Goal: Transaction & Acquisition: Purchase product/service

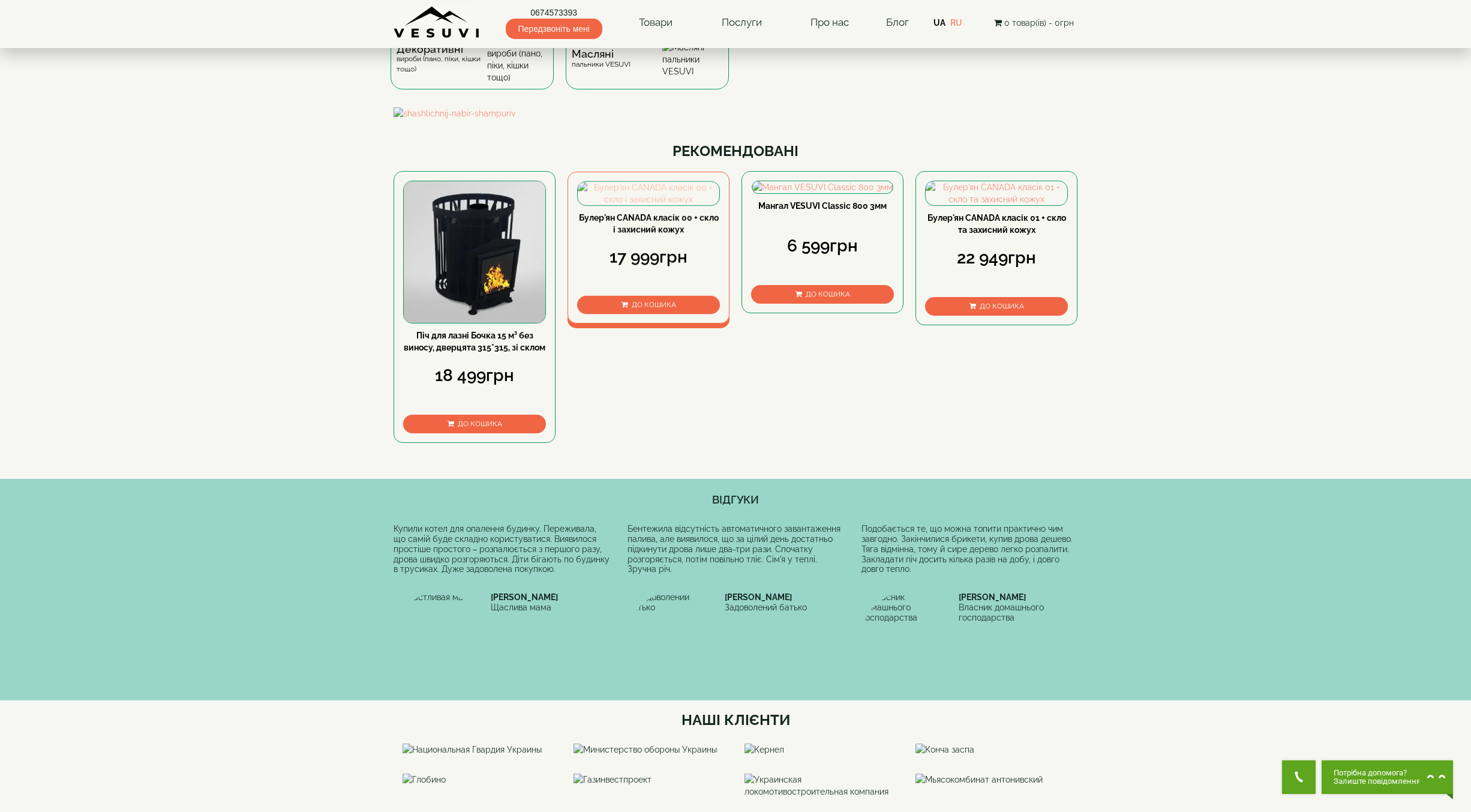
scroll to position [180, 0]
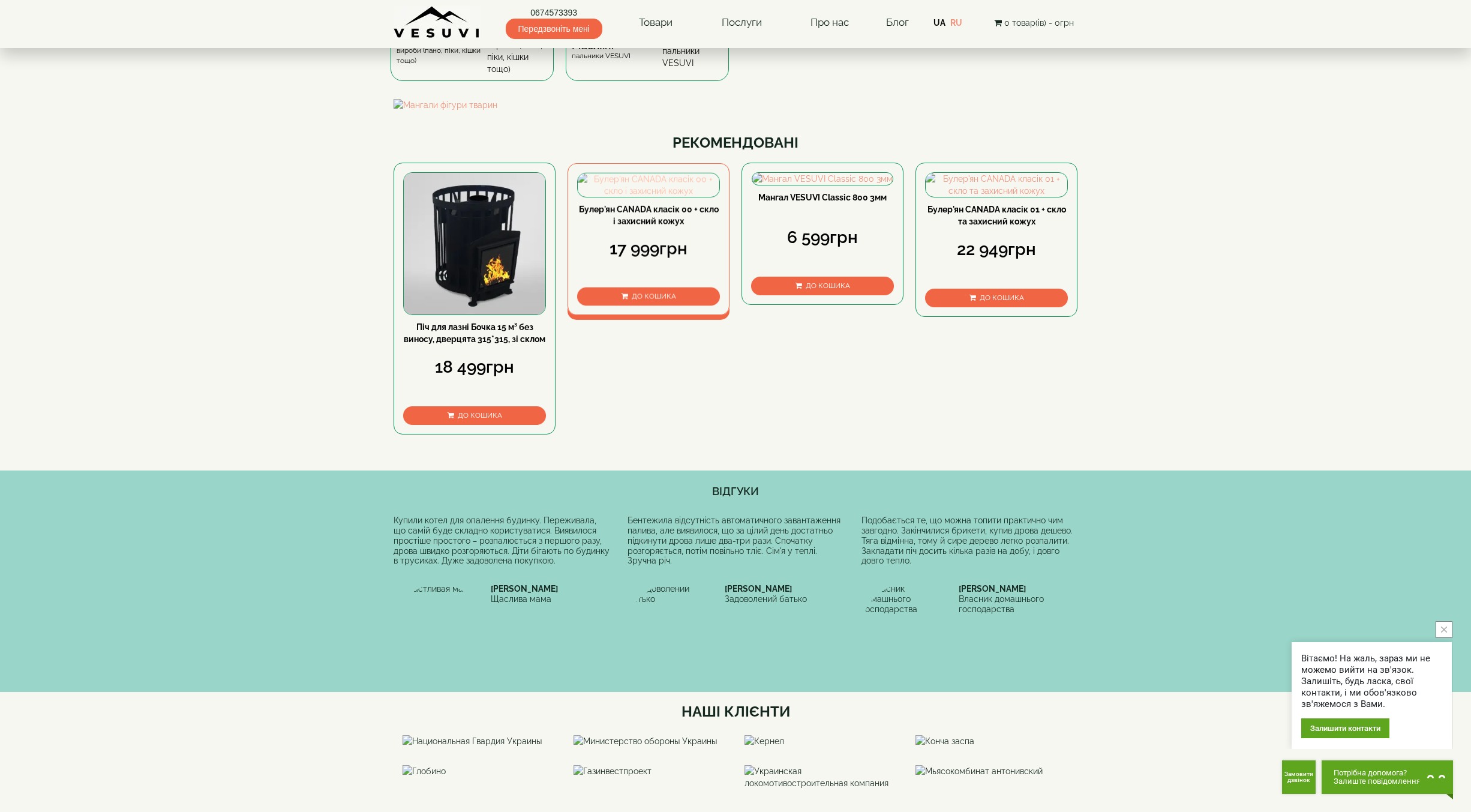
click at [657, 196] on img at bounding box center [648, 185] width 142 height 23
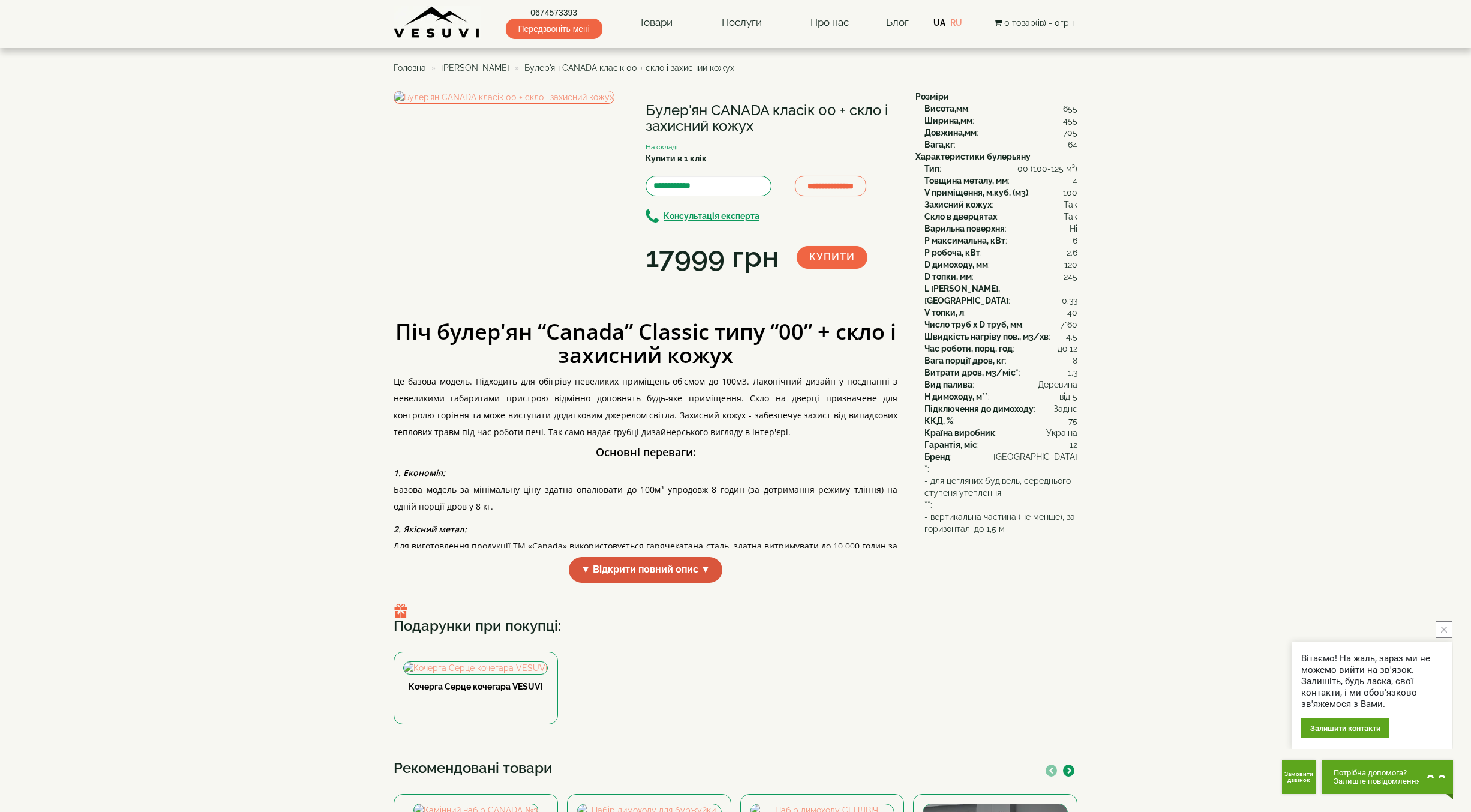
click at [694, 582] on span "▼ Відкрити повний опис ▼" at bounding box center [645, 569] width 154 height 26
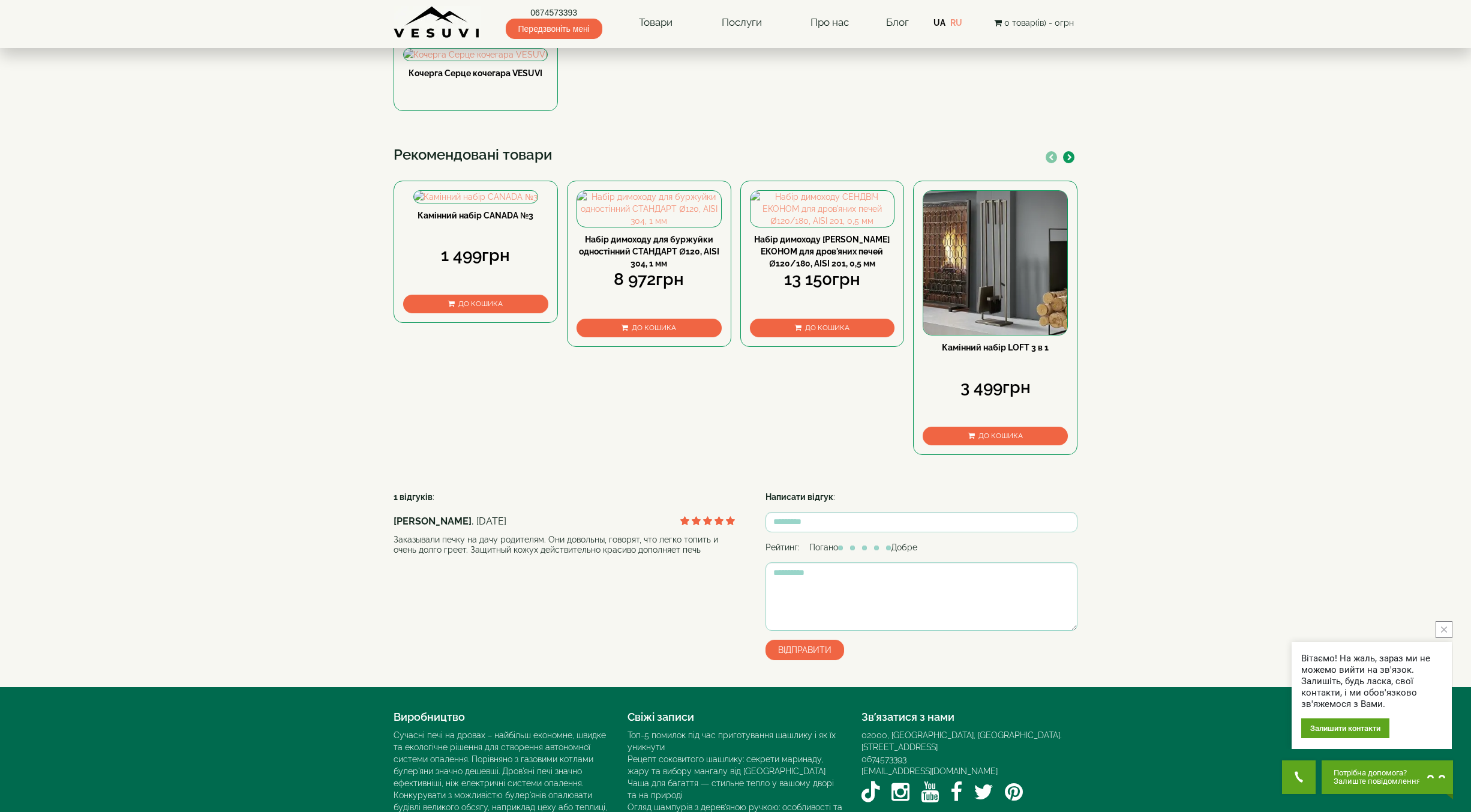
scroll to position [1320, 0]
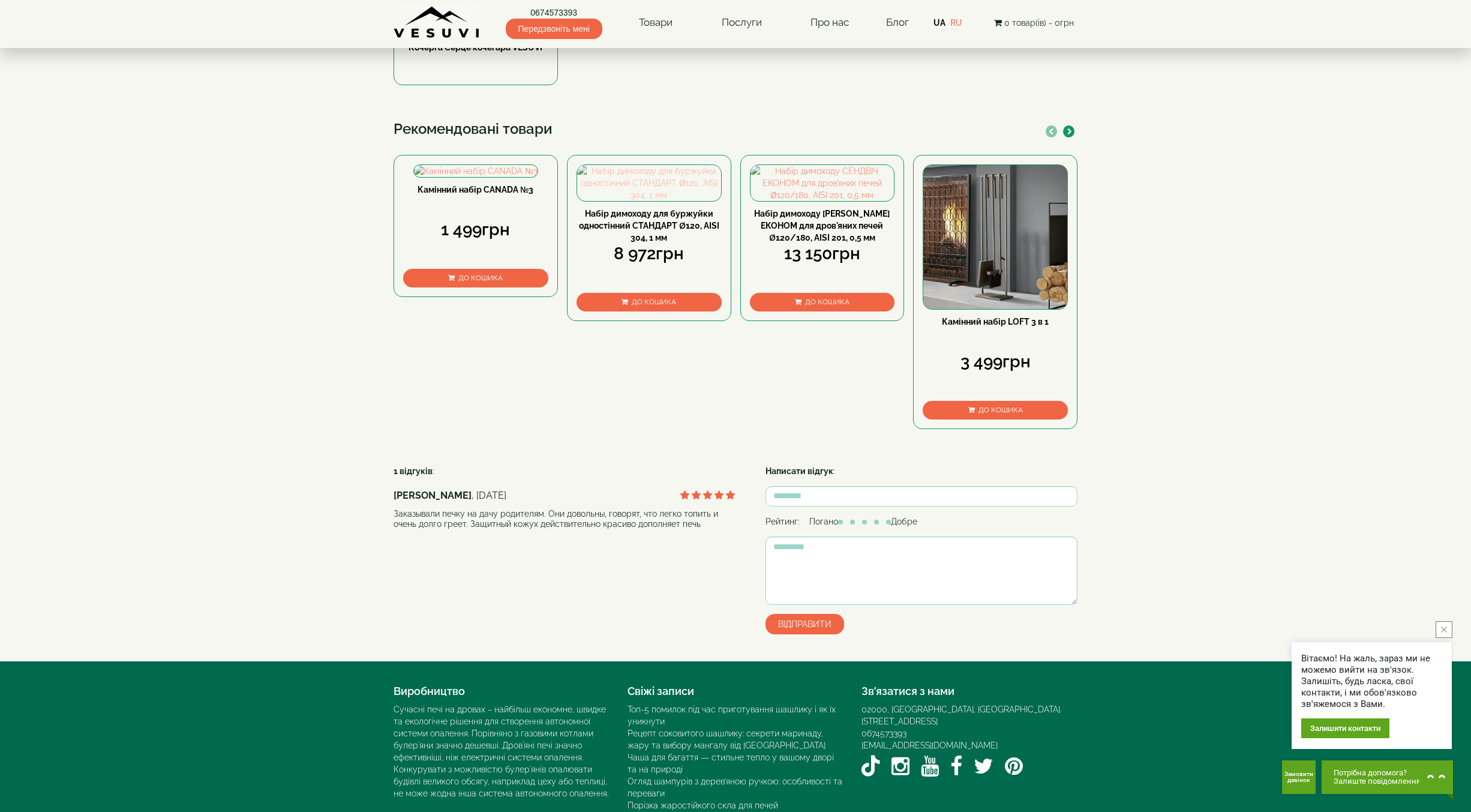
click at [698, 201] on img at bounding box center [649, 183] width 144 height 36
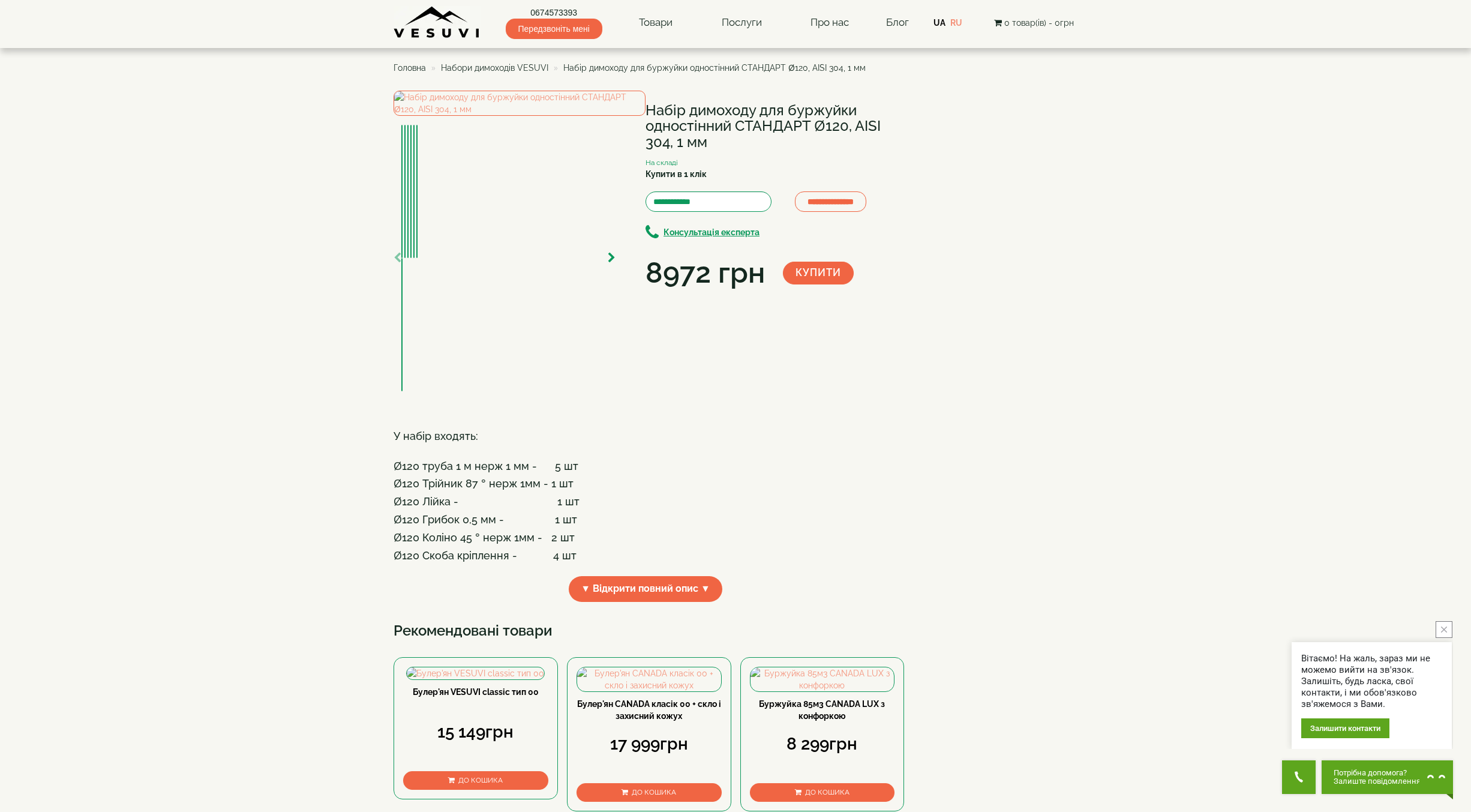
click at [413, 67] on span "Головна" at bounding box center [410, 67] width 32 height 9
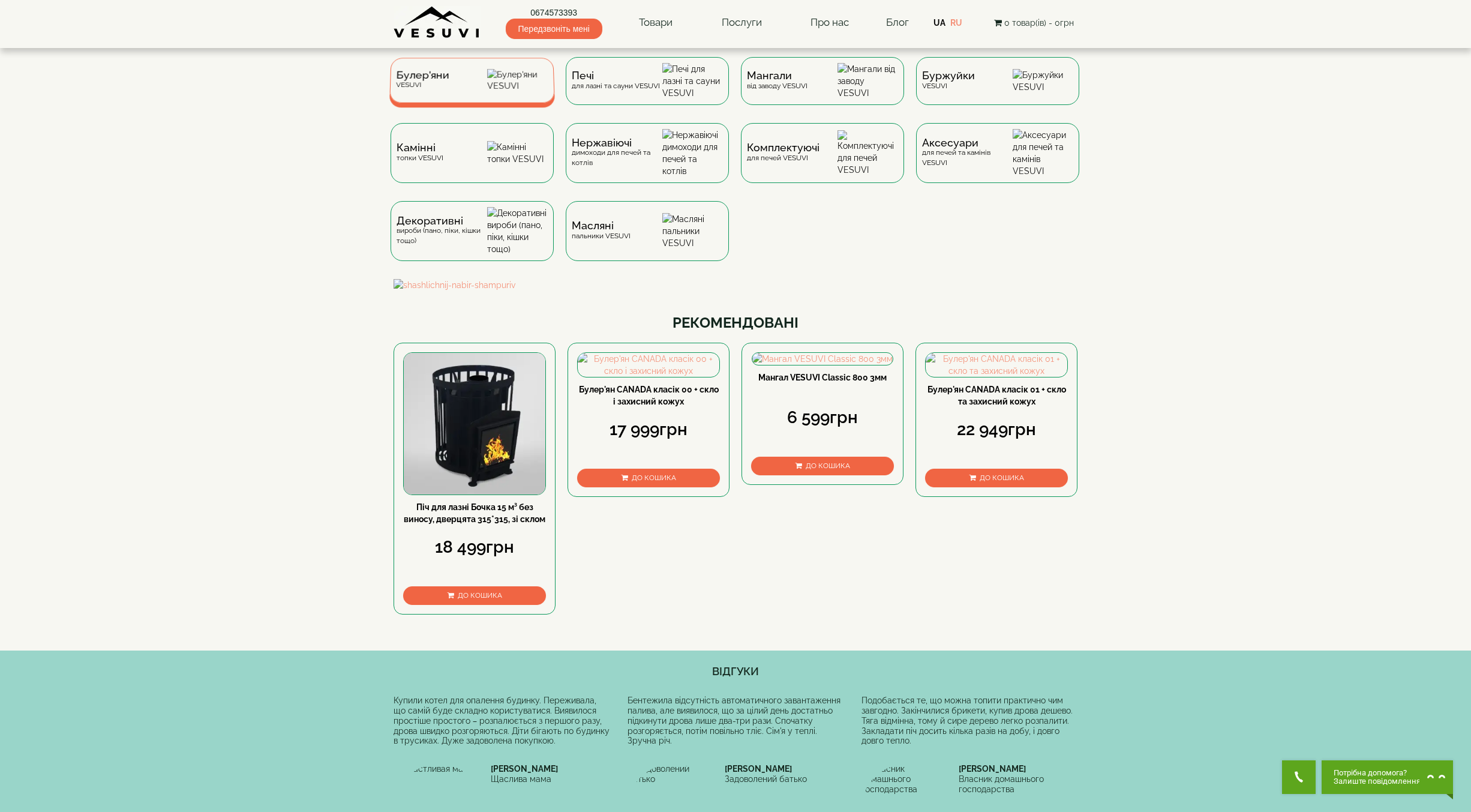
click at [505, 86] on img at bounding box center [517, 80] width 61 height 22
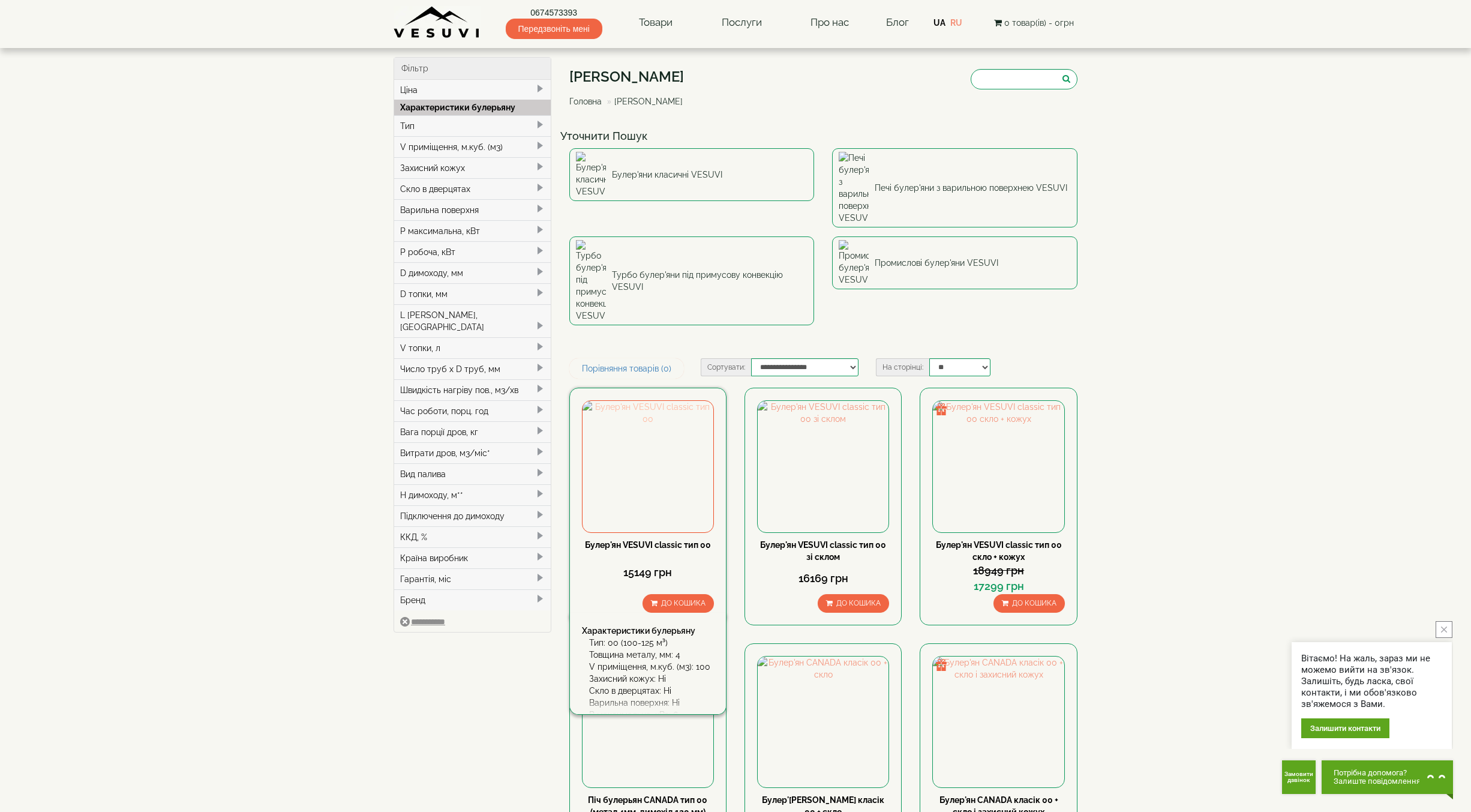
click at [670, 401] on img at bounding box center [647, 466] width 131 height 131
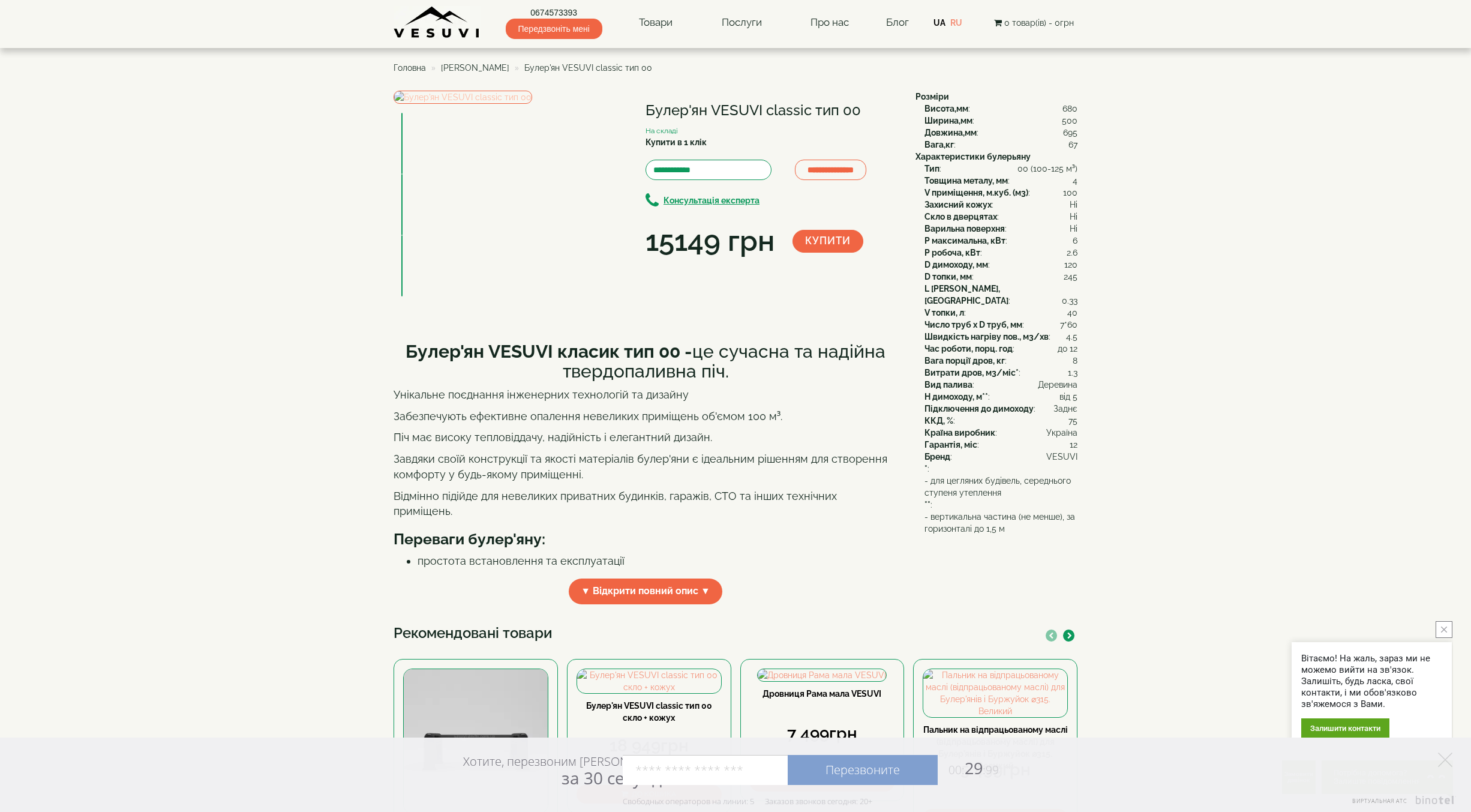
click at [532, 104] on img at bounding box center [462, 97] width 138 height 13
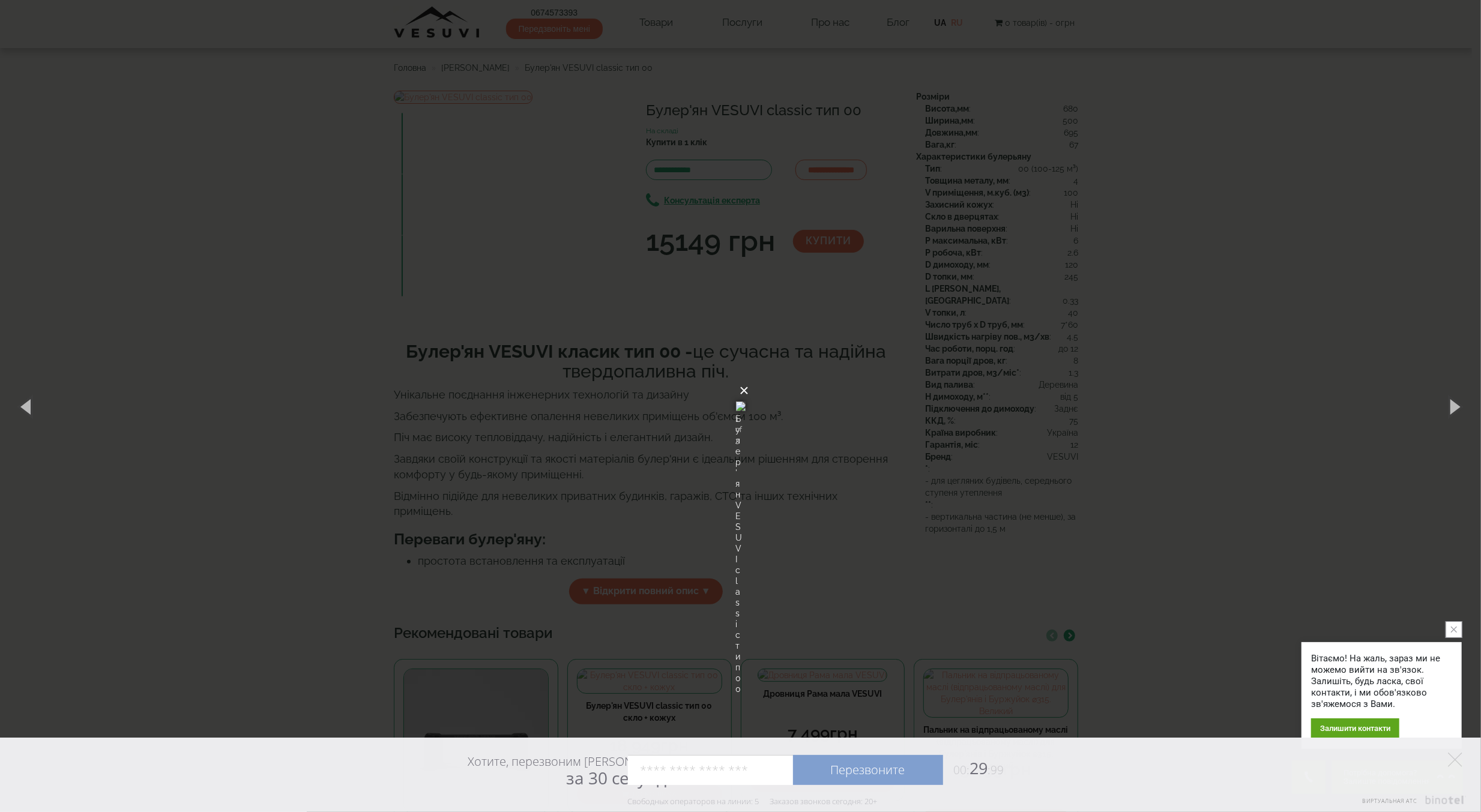
click at [749, 377] on button "×" at bounding box center [744, 391] width 9 height 26
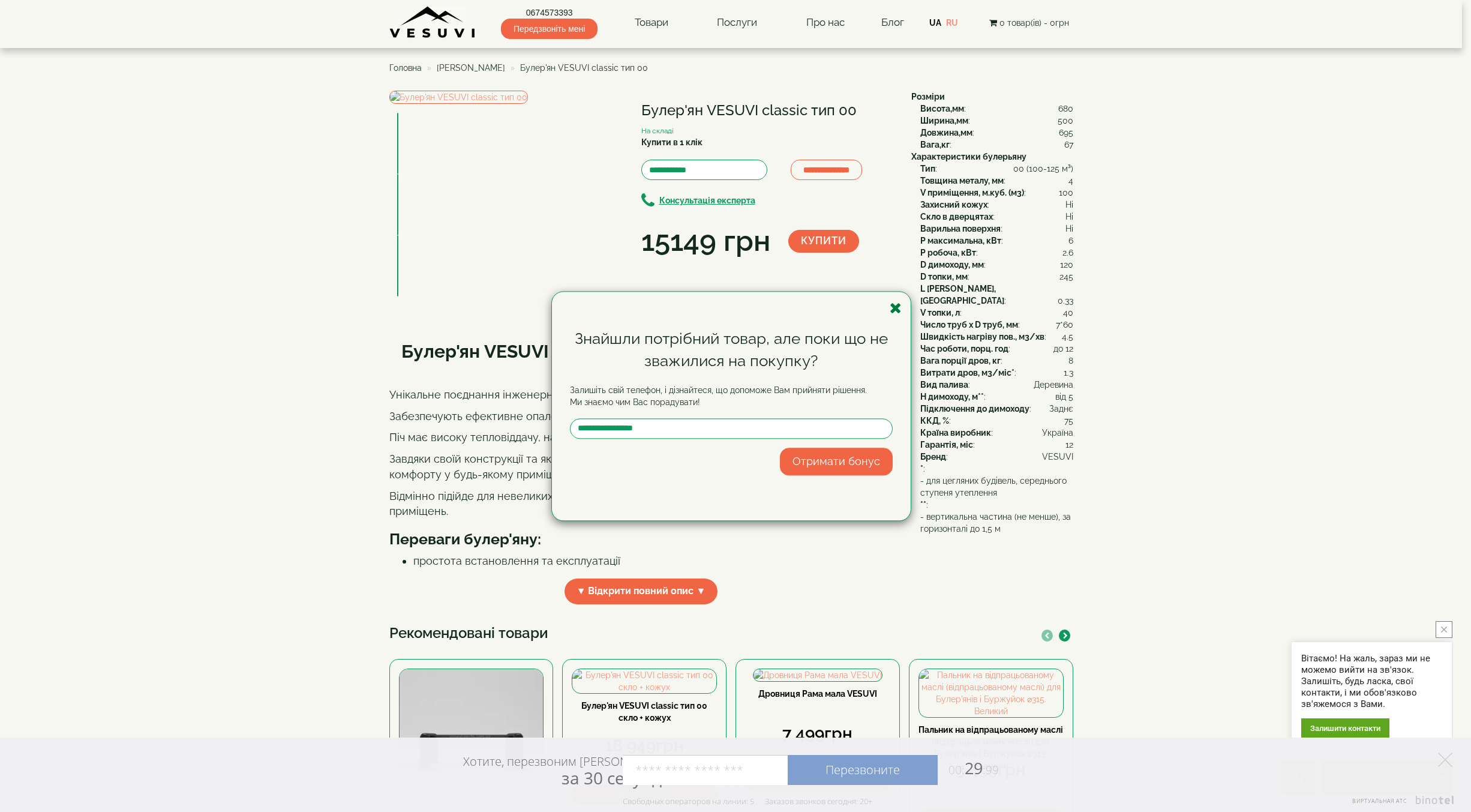
click at [895, 302] on icon "button" at bounding box center [896, 308] width 12 height 15
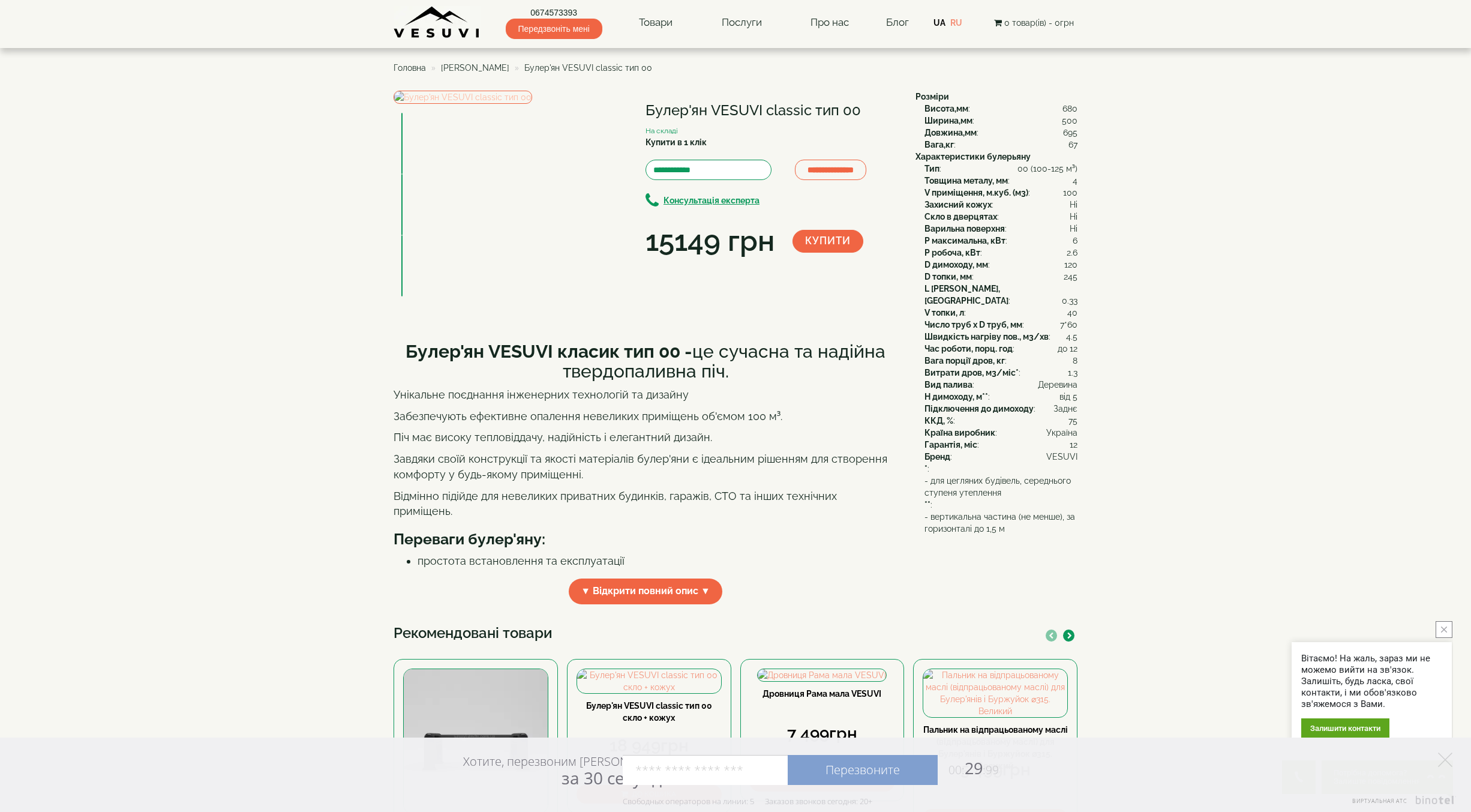
click at [523, 104] on img at bounding box center [462, 97] width 138 height 13
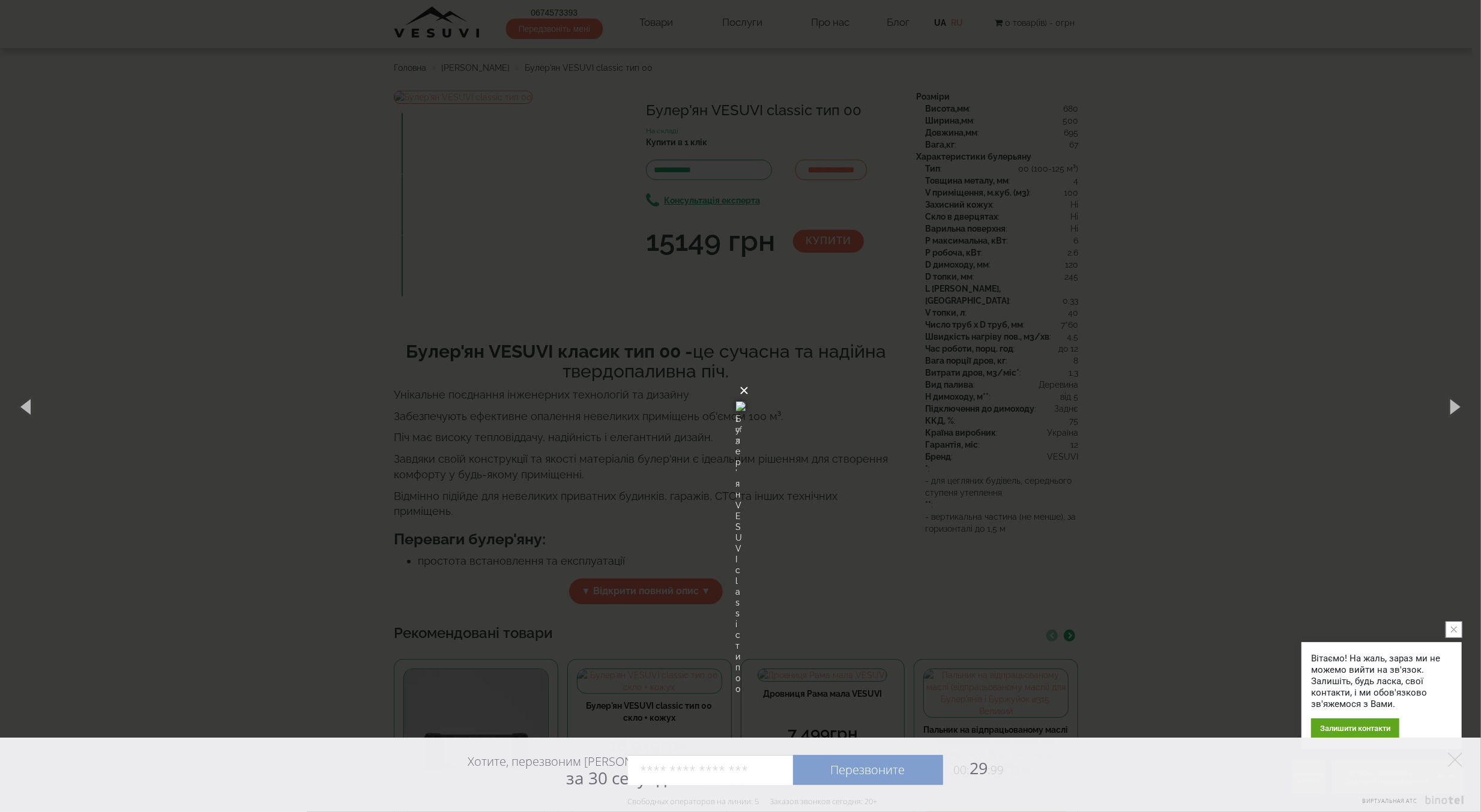
click at [749, 377] on button "×" at bounding box center [744, 391] width 9 height 26
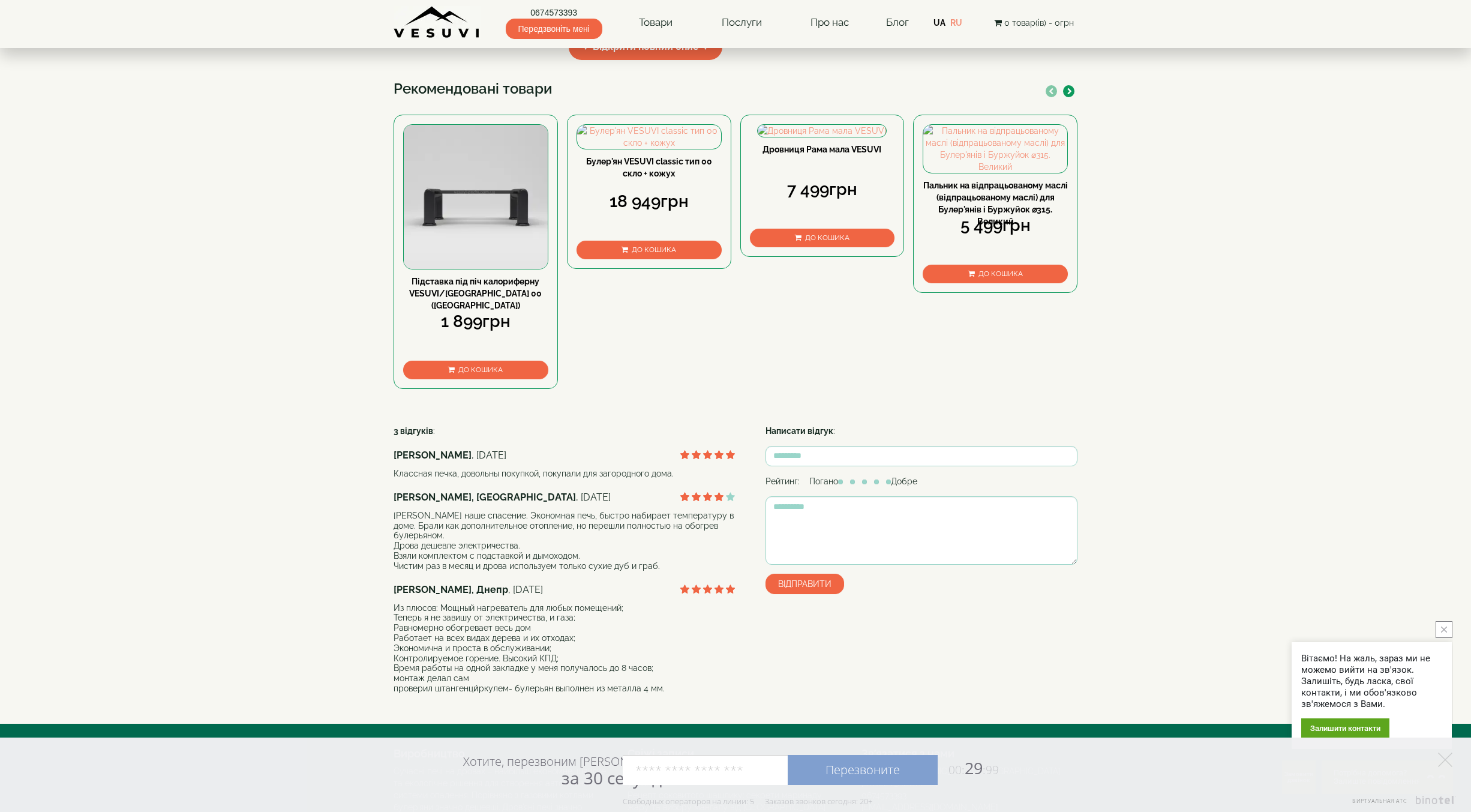
scroll to position [265, 0]
